Goal: Information Seeking & Learning: Understand process/instructions

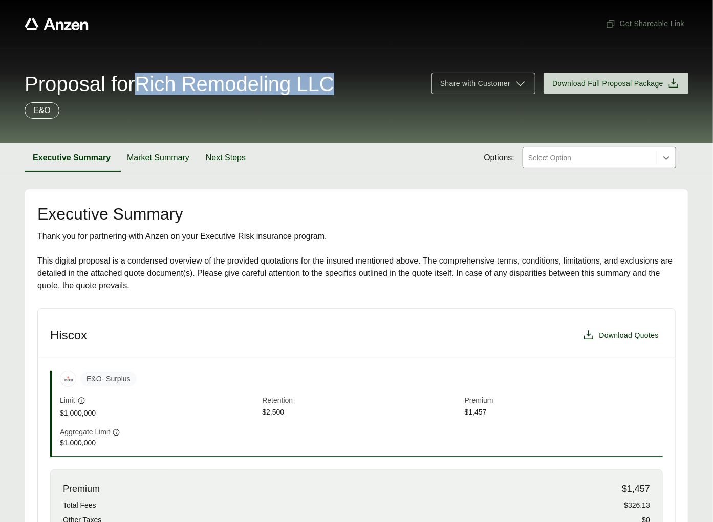
drag, startPoint x: 151, startPoint y: 80, endPoint x: 354, endPoint y: 80, distance: 203.8
click at [354, 80] on div "Proposal for Rich Remodeling LLC" at bounding box center [222, 84] width 395 height 20
copy span "Rich Remodeling LLC"
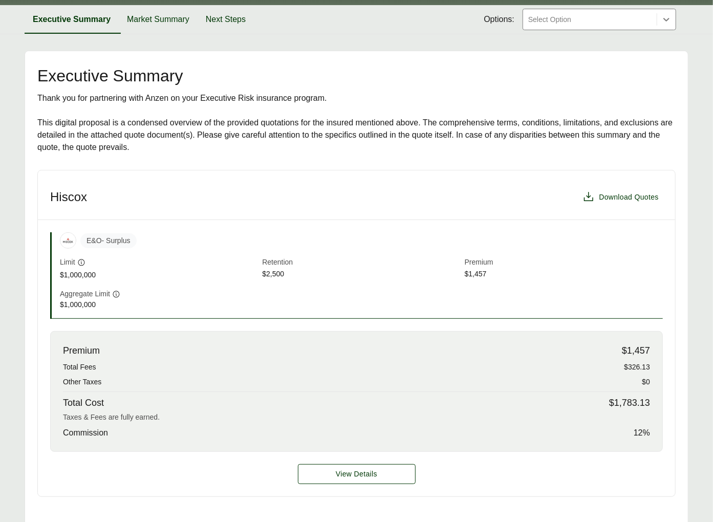
scroll to position [387, 0]
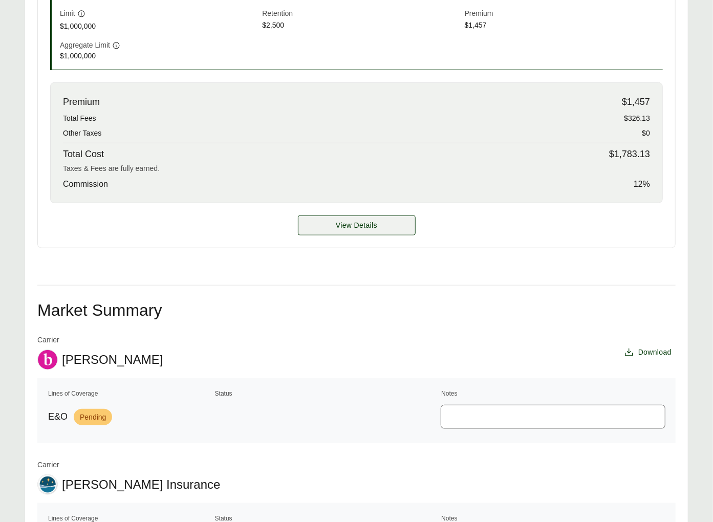
click at [355, 225] on span "View Details" at bounding box center [356, 225] width 41 height 11
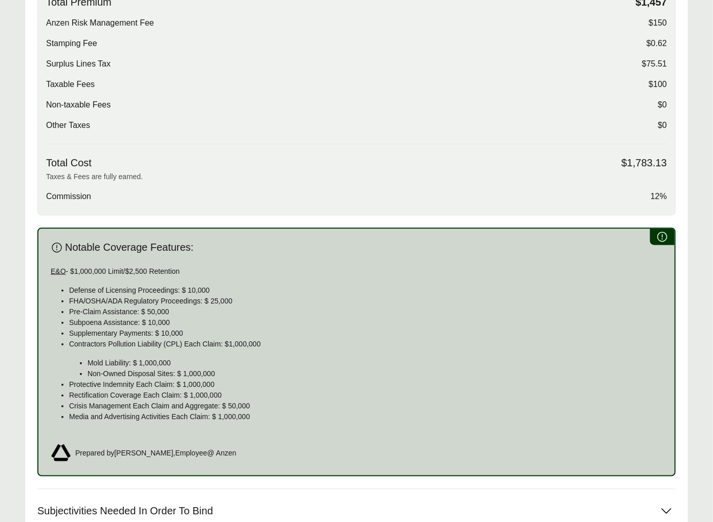
scroll to position [557, 0]
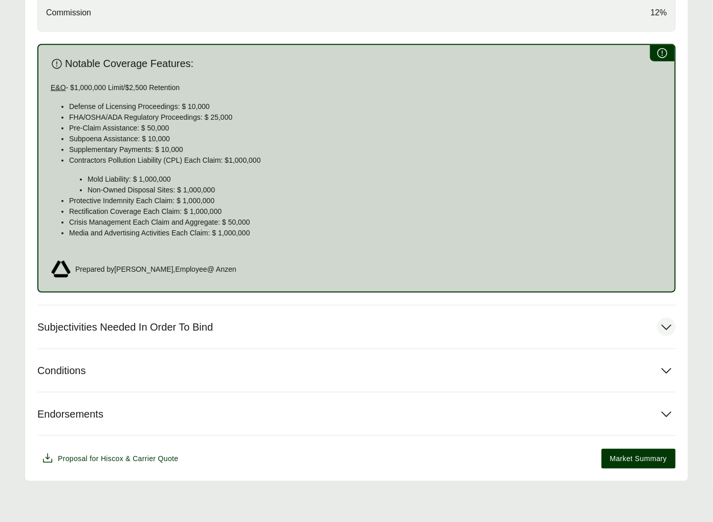
click at [188, 327] on span "Subjectivities Needed In Order To Bind" at bounding box center [125, 327] width 176 height 13
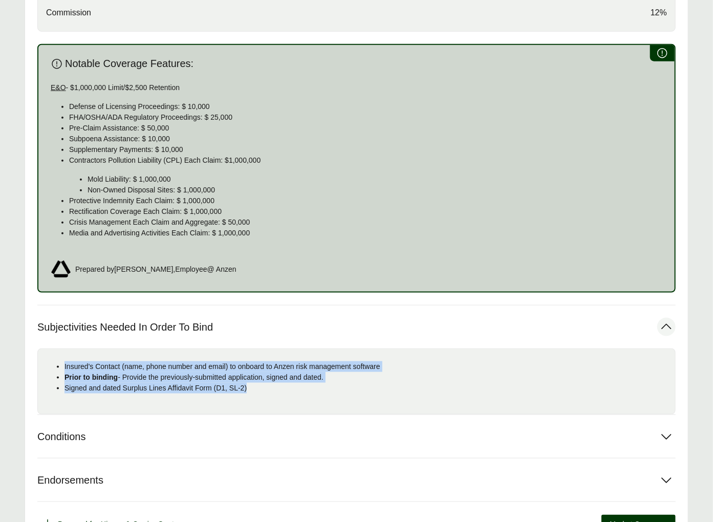
drag, startPoint x: 264, startPoint y: 392, endPoint x: 54, endPoint y: 370, distance: 211.0
click at [54, 370] on ul "Insured's Contact (name, phone number and email) to onboard to Anzen risk manag…" at bounding box center [356, 378] width 621 height 32
copy ul "Insured's Contact (name, phone number and email) to onboard to Anzen risk manag…"
